Goal: Task Accomplishment & Management: Manage account settings

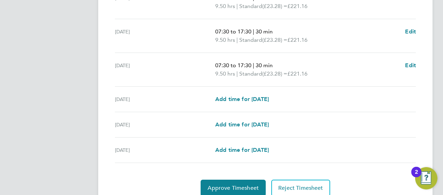
scroll to position [298, 0]
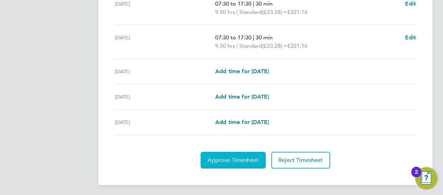
click at [252, 164] on button "Approve Timesheet" at bounding box center [232, 160] width 65 height 17
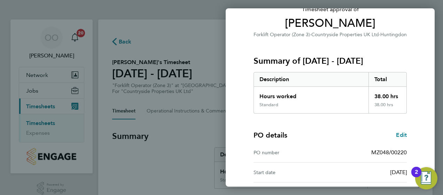
scroll to position [138, 0]
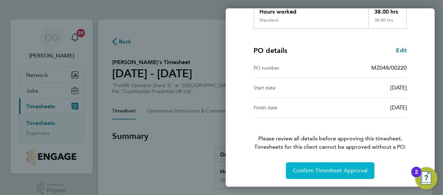
click at [335, 167] on span "Confirm Timesheet Approval" at bounding box center [330, 170] width 74 height 7
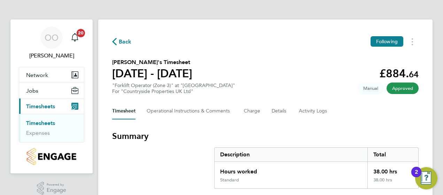
click at [47, 125] on link "Timesheets" at bounding box center [40, 123] width 29 height 7
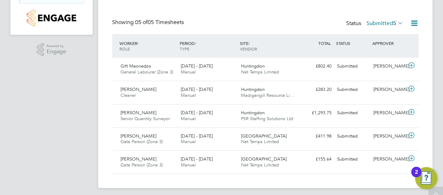
scroll to position [139, 0]
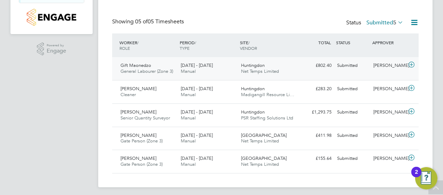
click at [140, 70] on span "General Labourer (Zone 3)" at bounding box center [146, 71] width 53 height 6
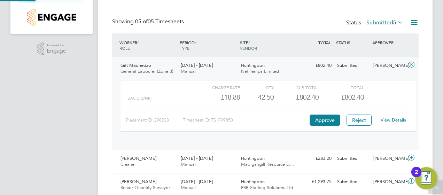
scroll to position [12, 68]
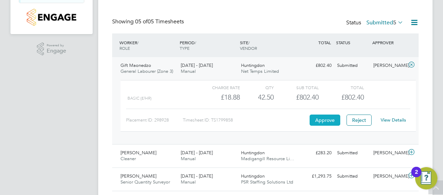
click at [323, 118] on button "Approve" at bounding box center [324, 119] width 31 height 11
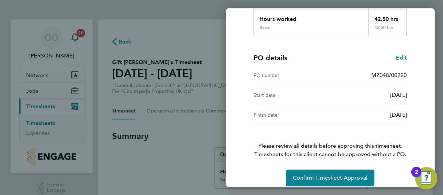
scroll to position [138, 0]
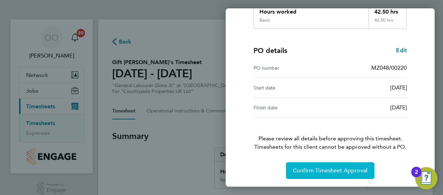
click at [340, 170] on span "Confirm Timesheet Approval" at bounding box center [330, 170] width 74 height 7
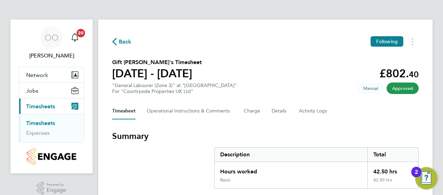
click at [55, 121] on link "Timesheets" at bounding box center [40, 123] width 29 height 7
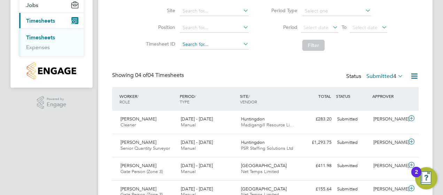
scroll to position [119, 0]
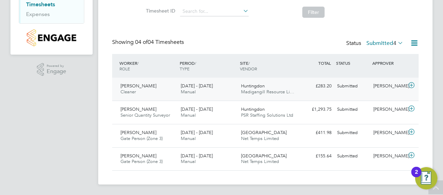
click at [145, 89] on div "Miriam Pereira Cleaner 4 - 10 Aug 2025" at bounding box center [148, 88] width 60 height 17
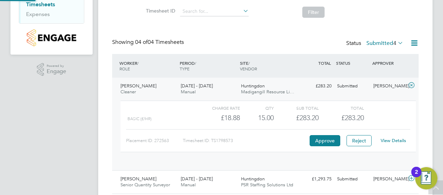
scroll to position [12, 68]
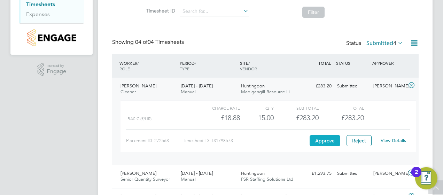
click at [329, 136] on button "Approve" at bounding box center [324, 140] width 31 height 11
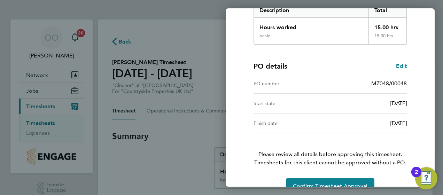
scroll to position [138, 0]
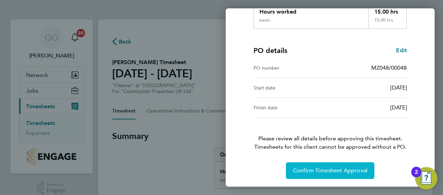
click at [311, 166] on button "Confirm Timesheet Approval" at bounding box center [330, 170] width 88 height 17
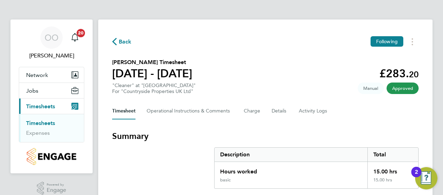
click at [52, 125] on link "Timesheets" at bounding box center [40, 123] width 29 height 7
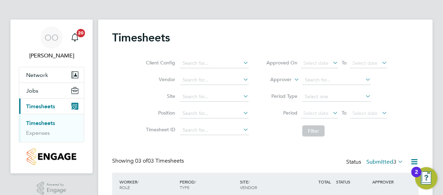
click at [19, 98] on button "Current page: Timesheets" at bounding box center [51, 105] width 65 height 15
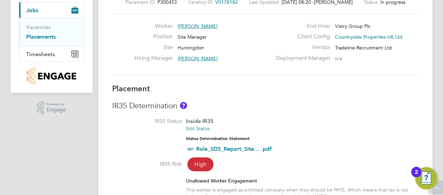
scroll to position [70, 0]
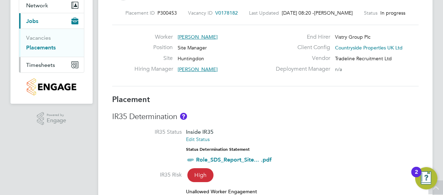
click at [49, 62] on span "Timesheets" at bounding box center [40, 65] width 29 height 7
click at [46, 53] on link "Timesheets" at bounding box center [40, 53] width 29 height 7
